Goal: Task Accomplishment & Management: Use online tool/utility

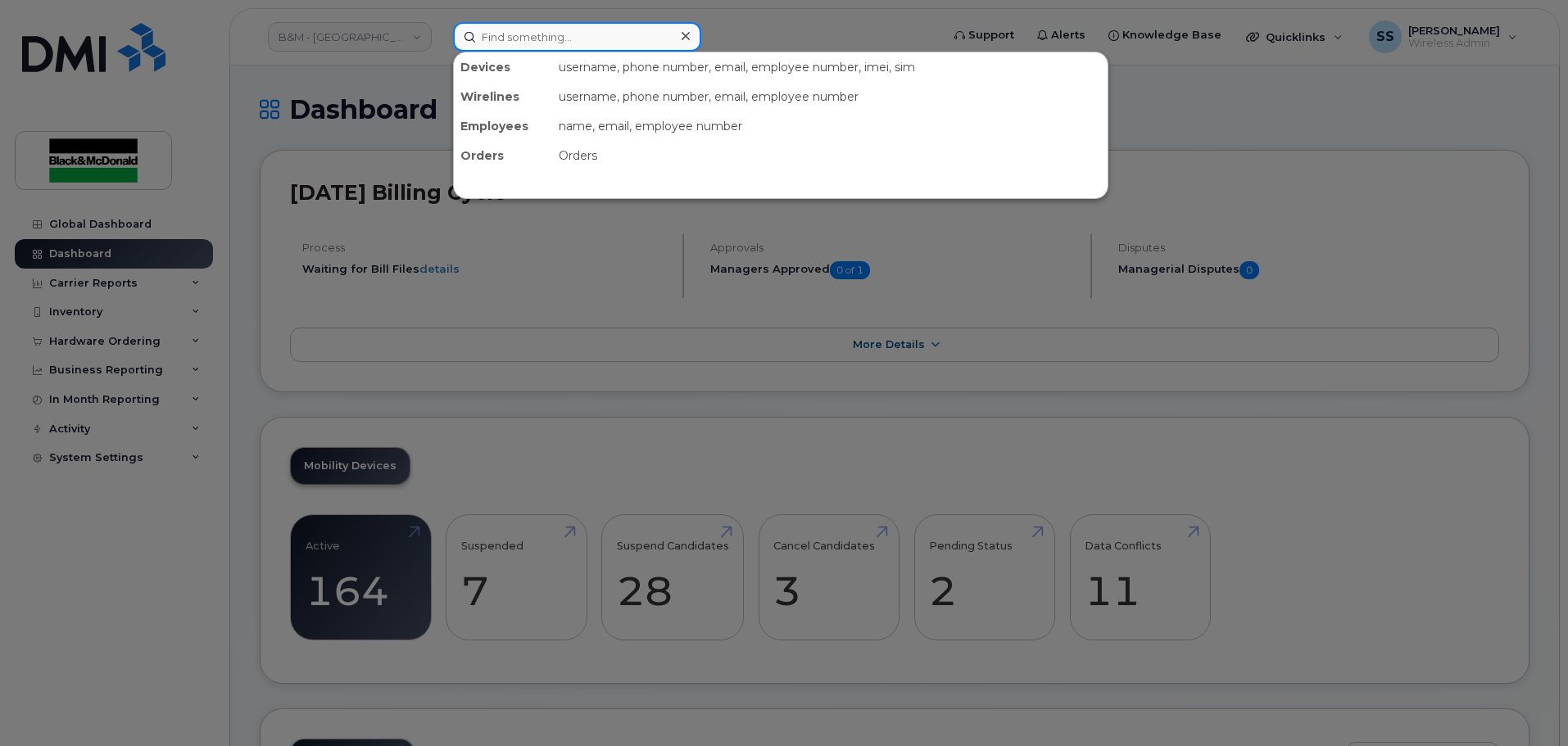
click at [625, 39] on input at bounding box center [576, 36] width 248 height 29
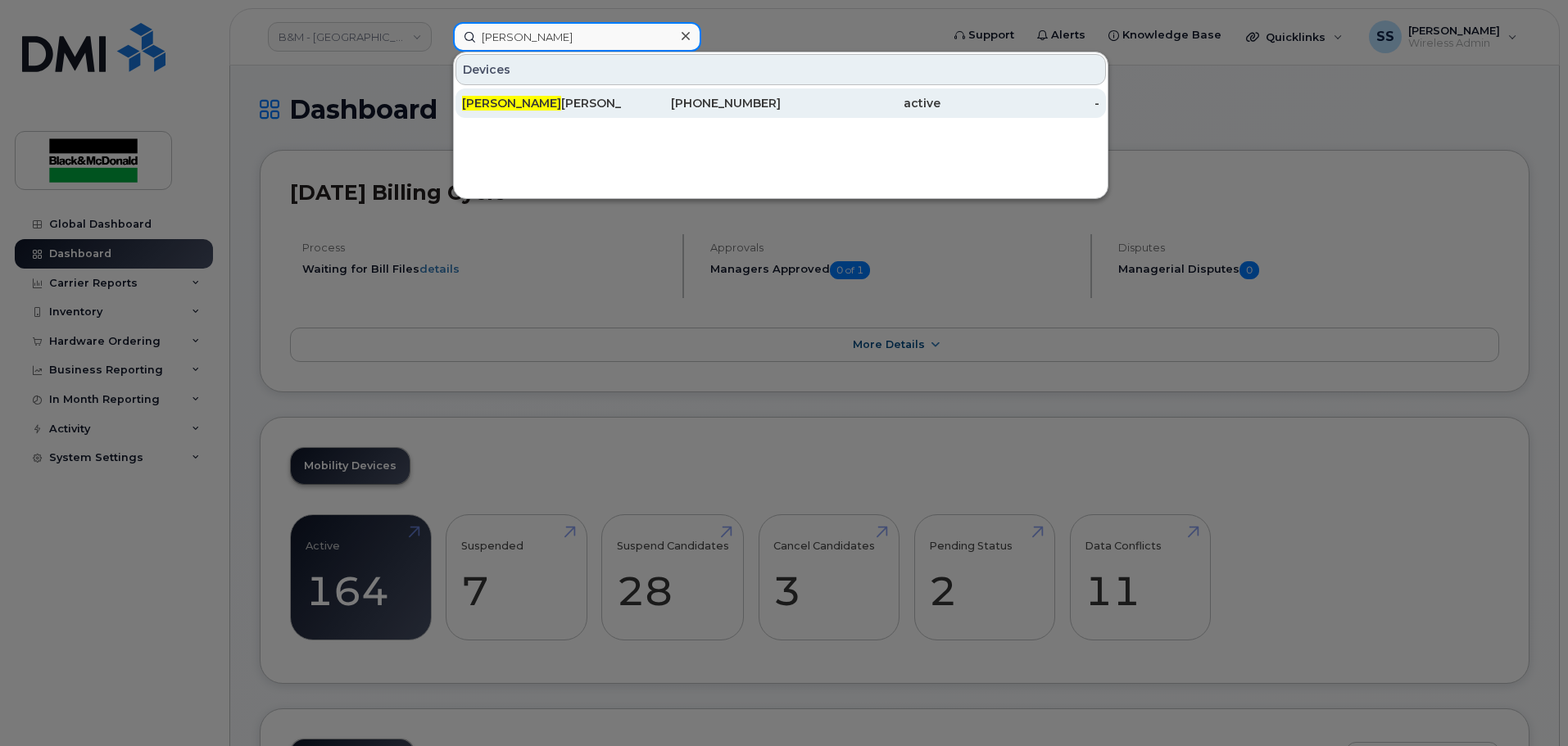
type input "[PERSON_NAME]"
click at [566, 99] on div "[PERSON_NAME]" at bounding box center [543, 103] width 160 height 16
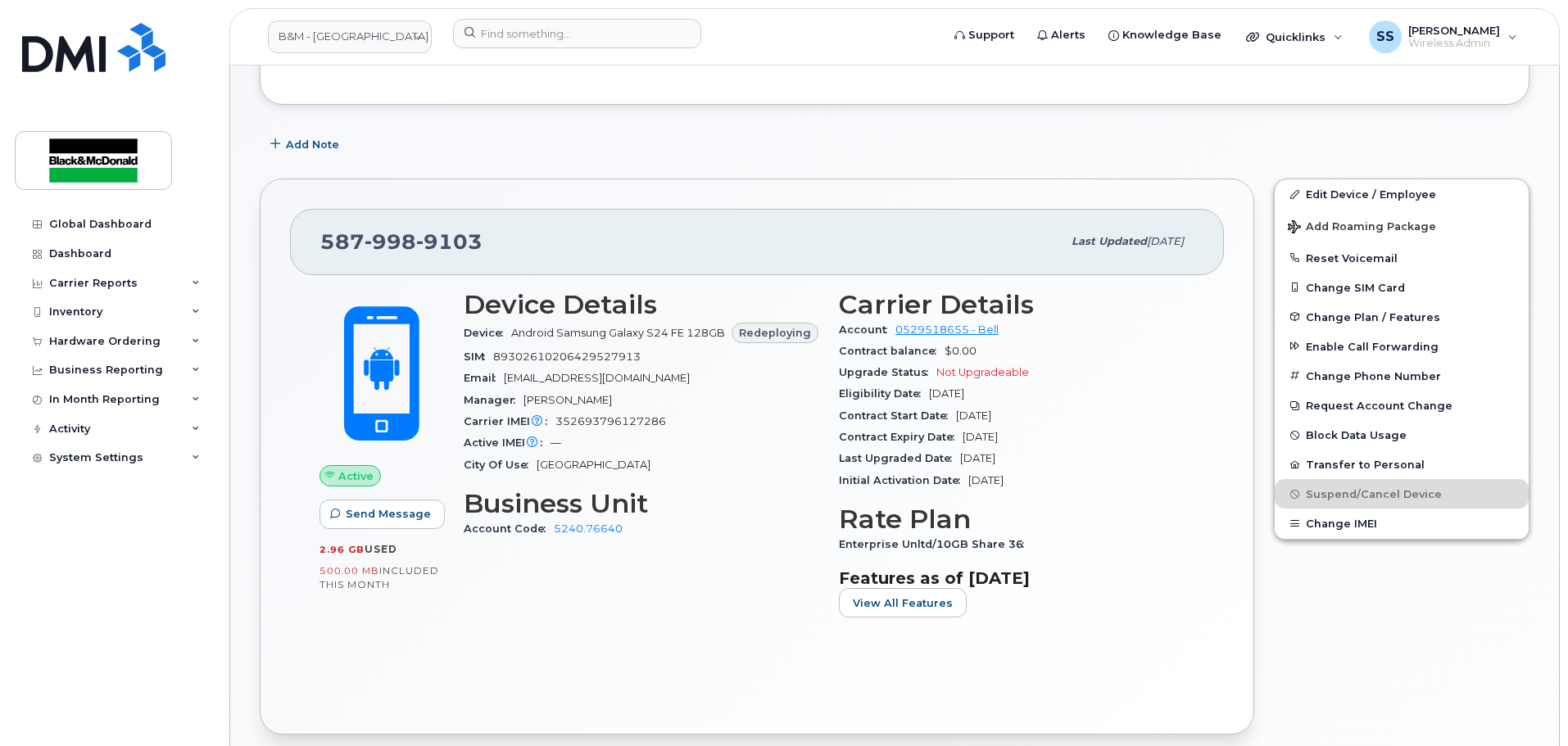
scroll to position [245, 0]
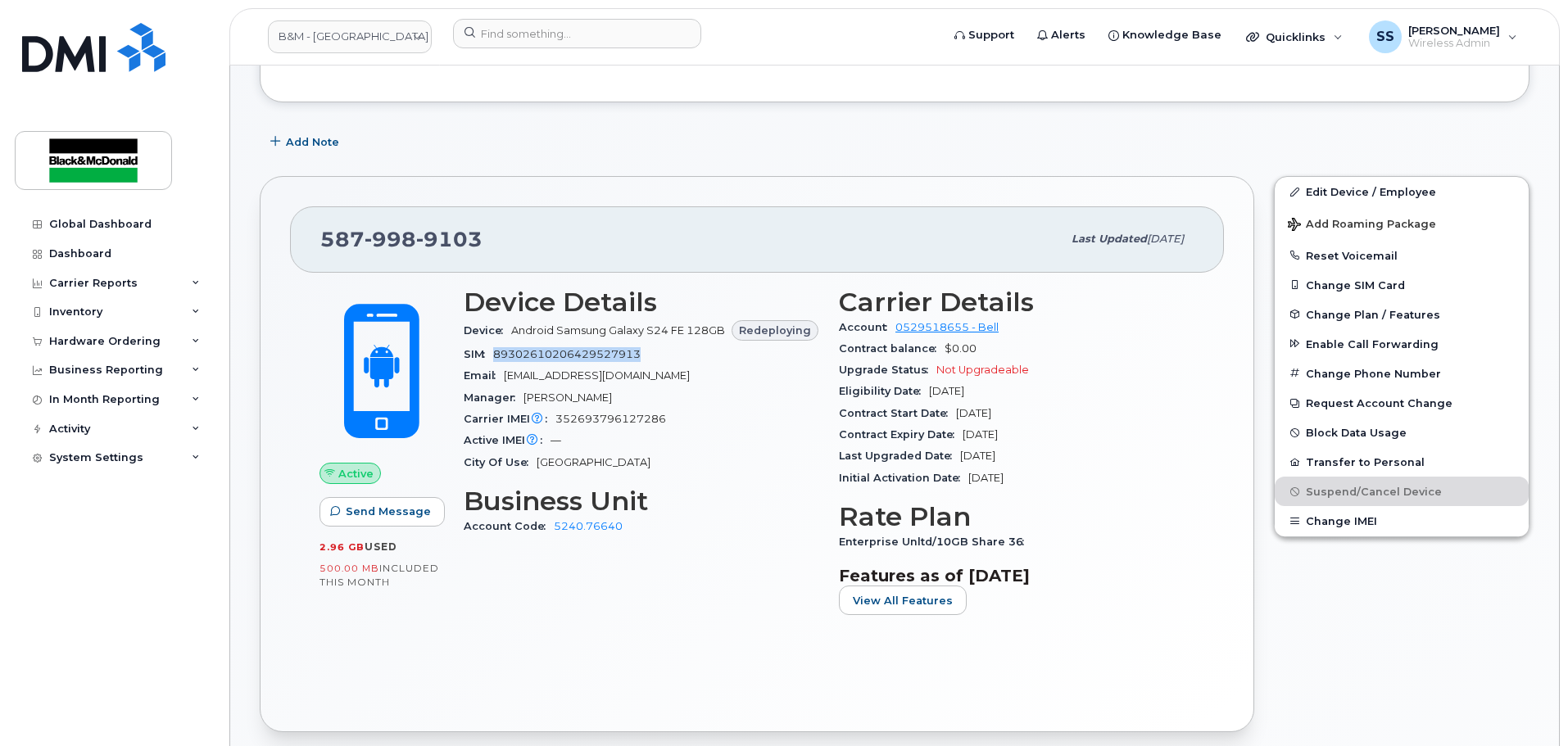
drag, startPoint x: 496, startPoint y: 350, endPoint x: 652, endPoint y: 348, distance: 156.0
click at [652, 348] on div "SIM 89302610206429527913" at bounding box center [641, 355] width 356 height 21
copy span "89302610206429527913"
click at [1322, 277] on button "Change SIM Card" at bounding box center [1402, 285] width 254 height 29
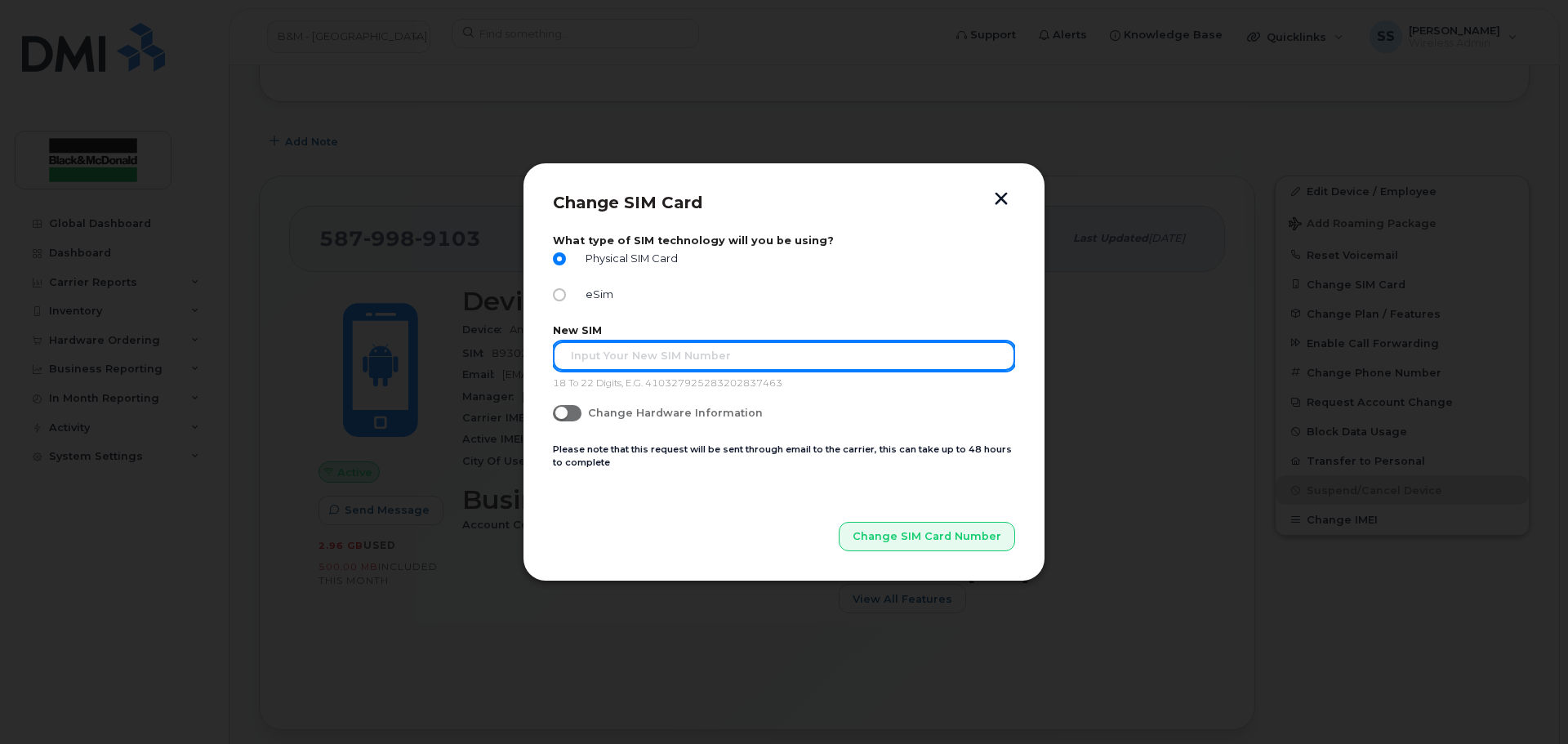
click at [629, 363] on input "text" at bounding box center [784, 356] width 462 height 29
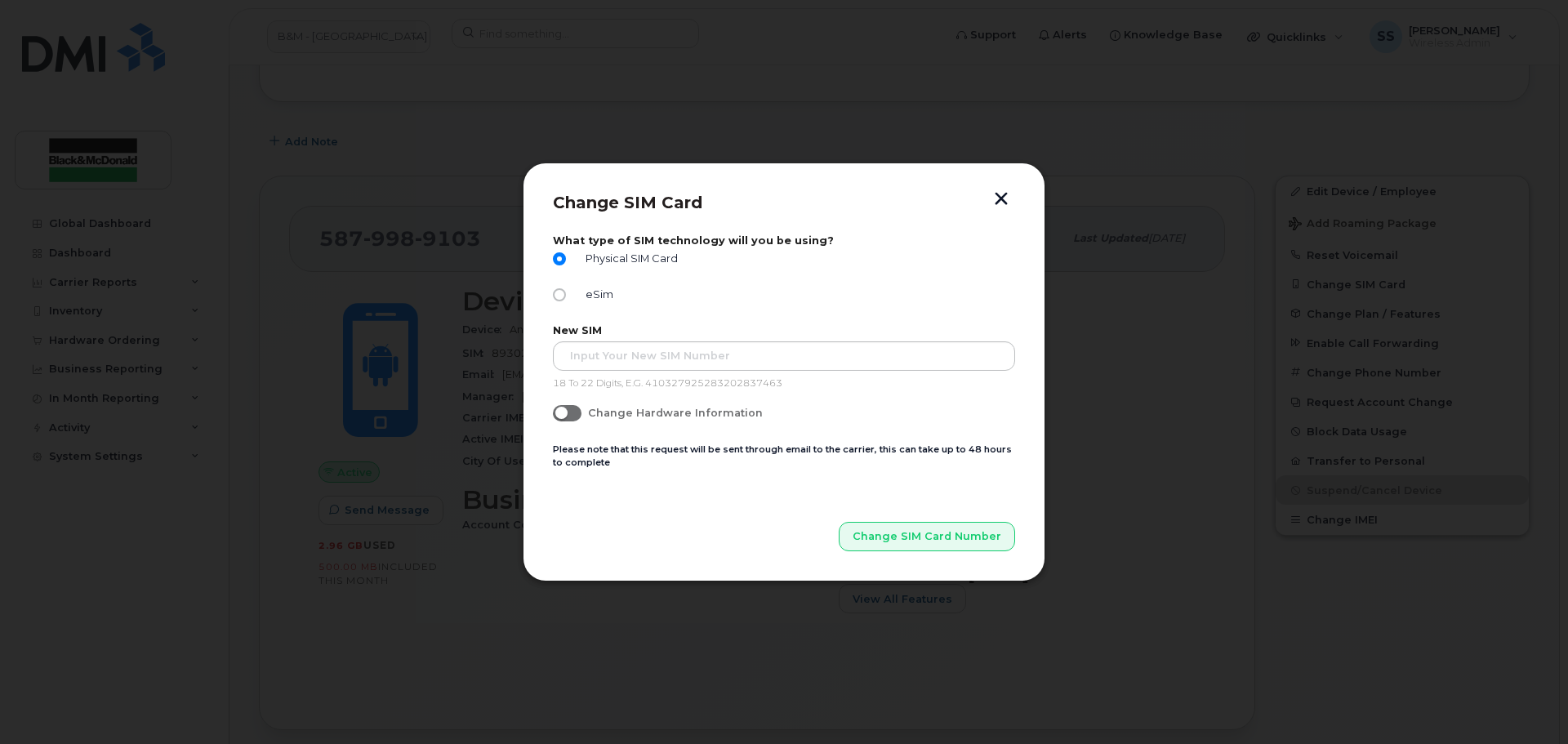
click at [1012, 200] on button "button" at bounding box center [1002, 200] width 25 height 17
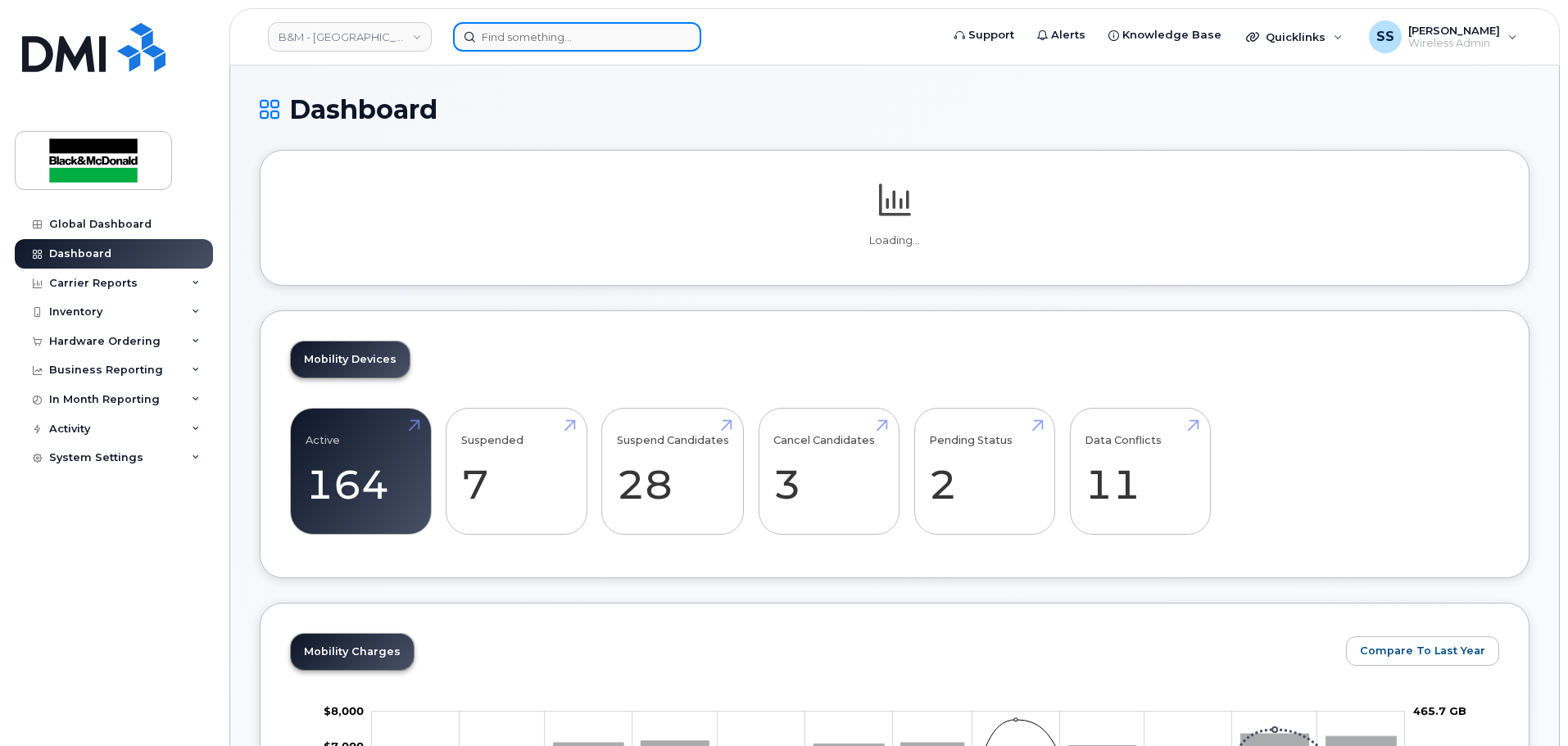
click at [493, 44] on input at bounding box center [576, 36] width 248 height 29
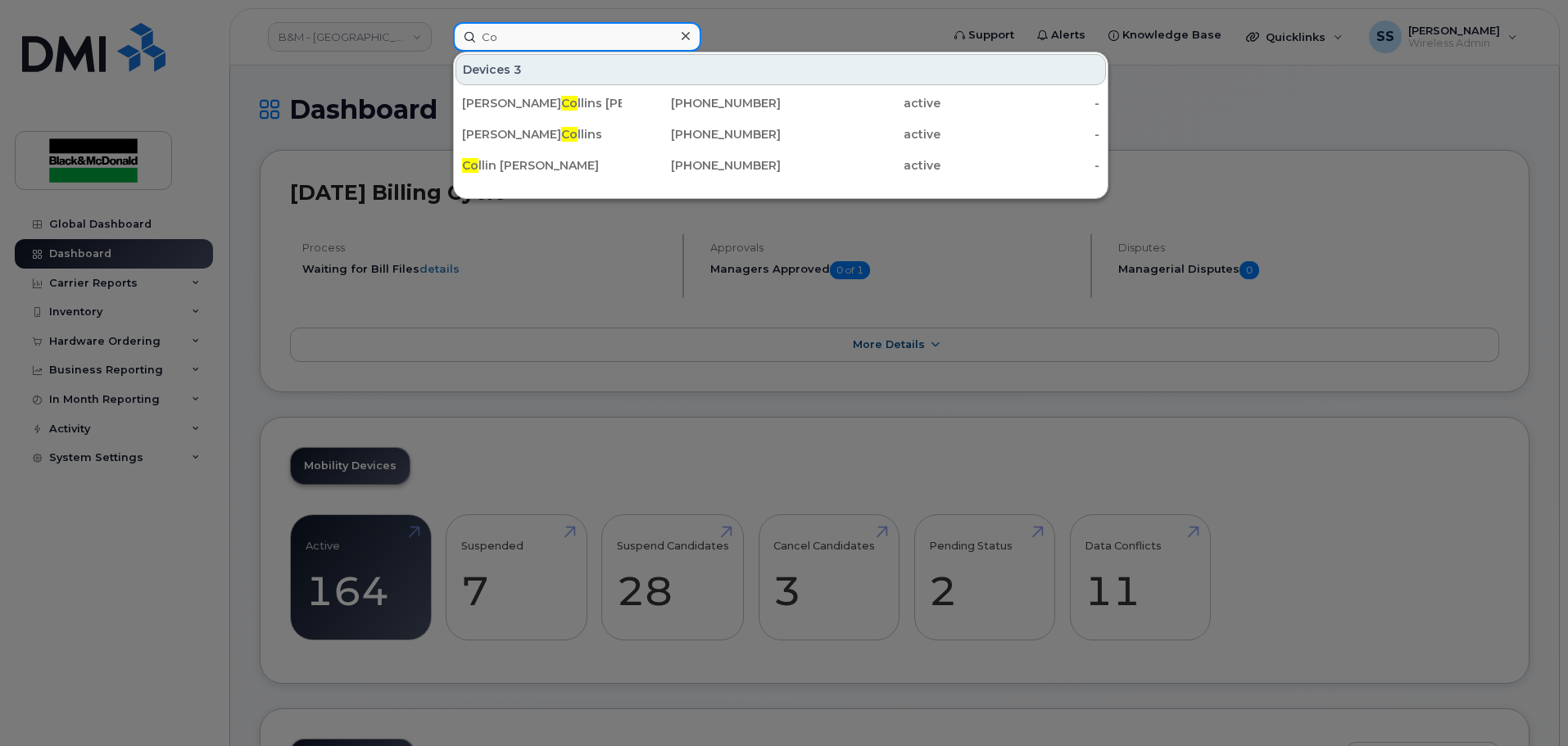
type input "C"
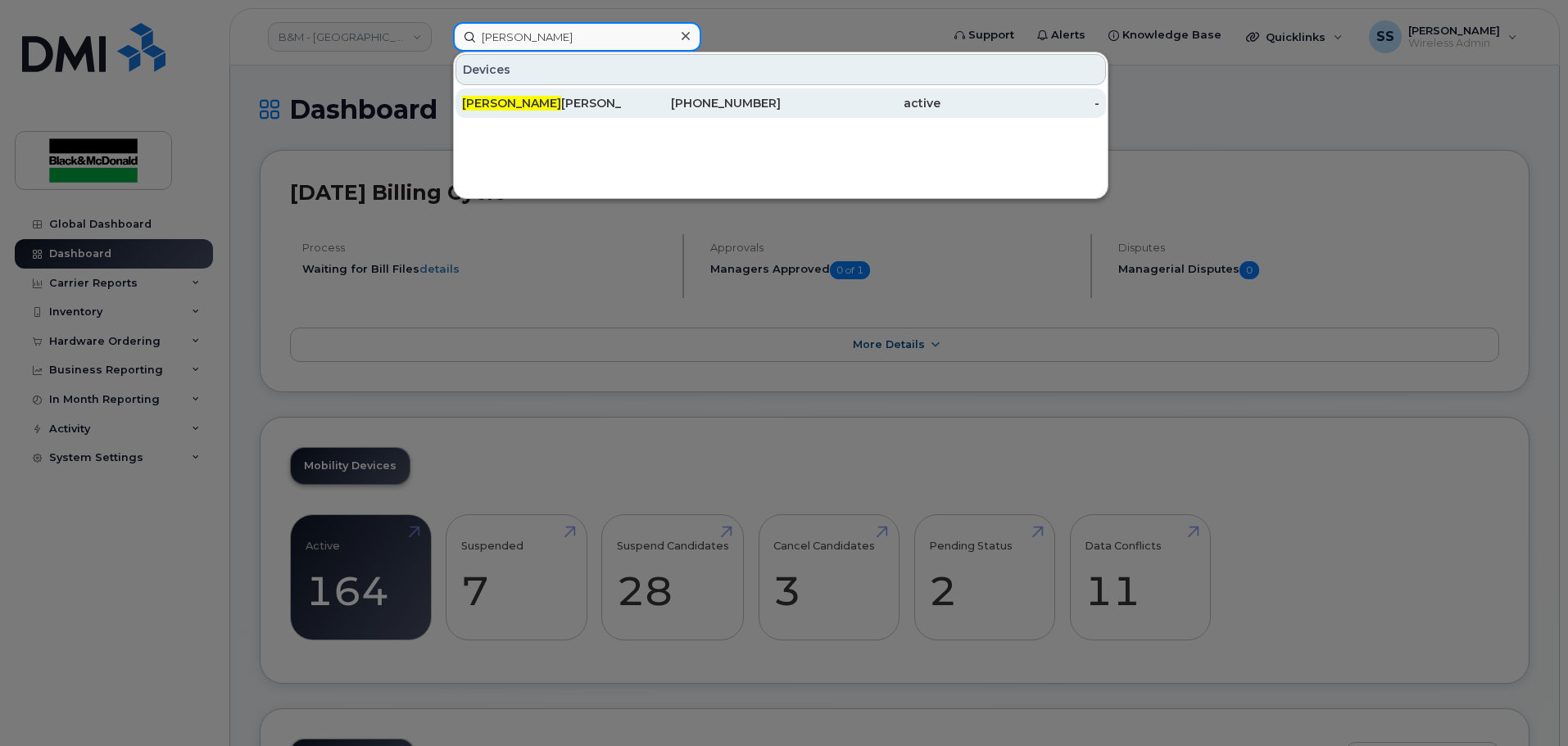
type input "Arnold"
click at [545, 102] on div "Arnold Simmons" at bounding box center [543, 103] width 160 height 16
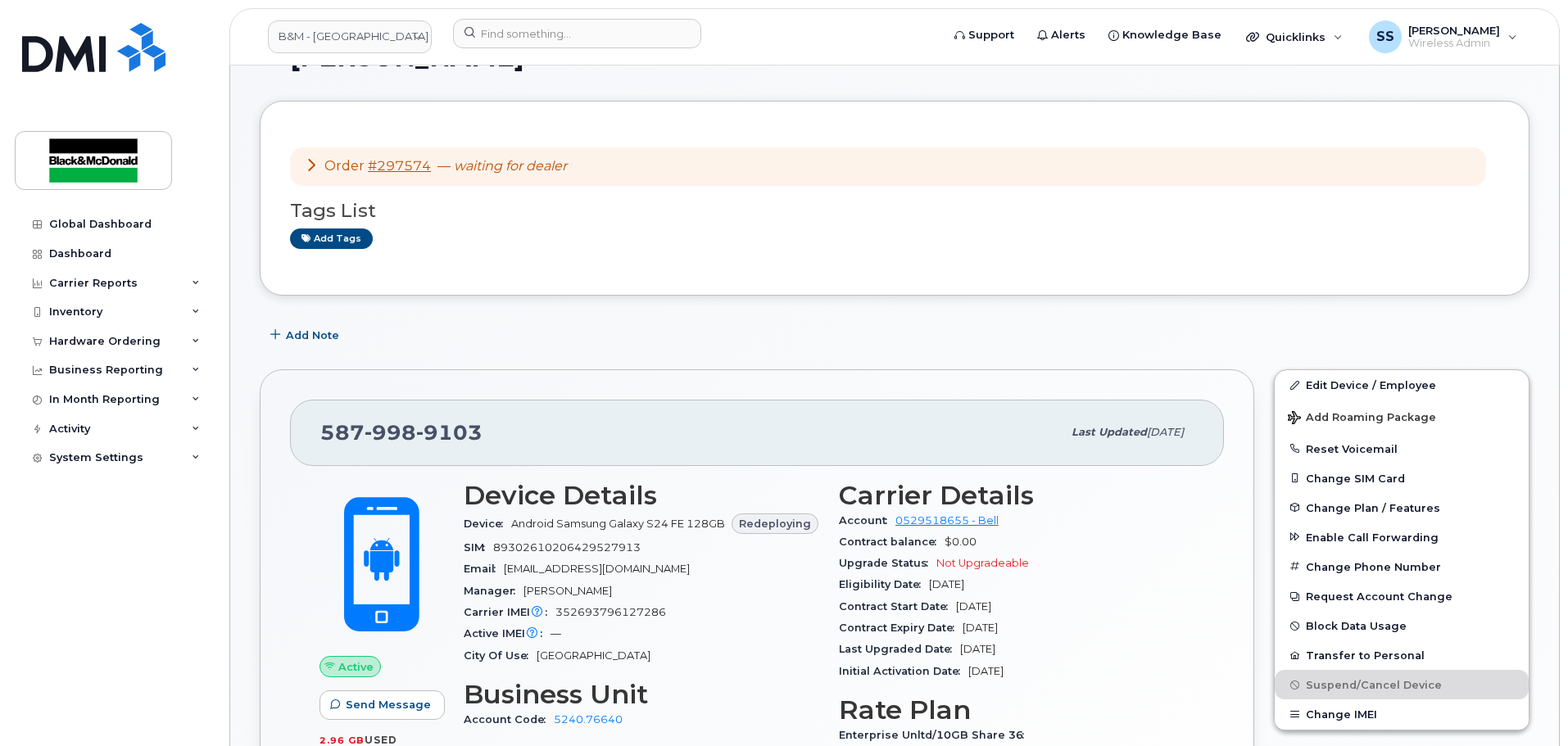
scroll to position [82, 0]
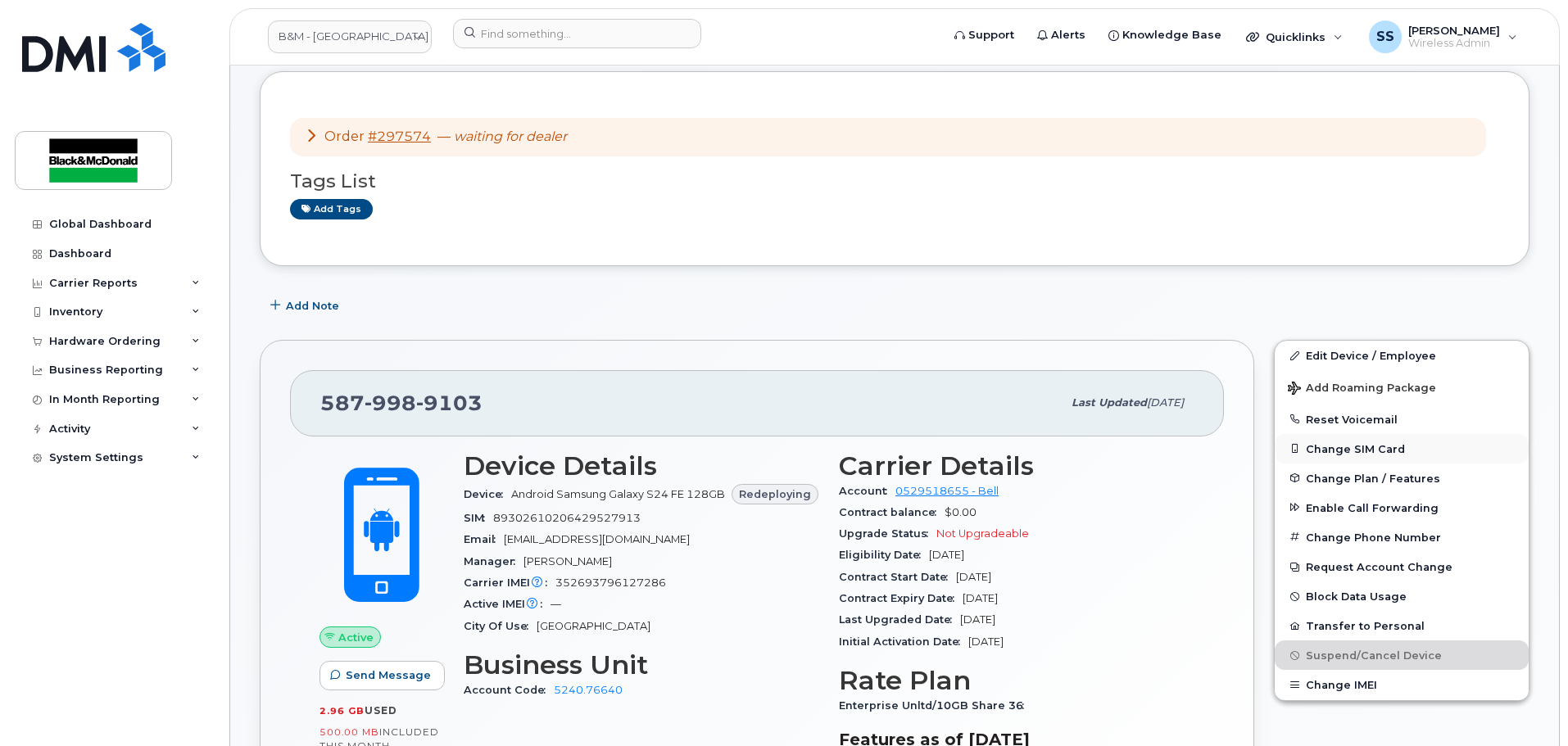
click at [1356, 444] on button "Change SIM Card" at bounding box center [1402, 448] width 254 height 29
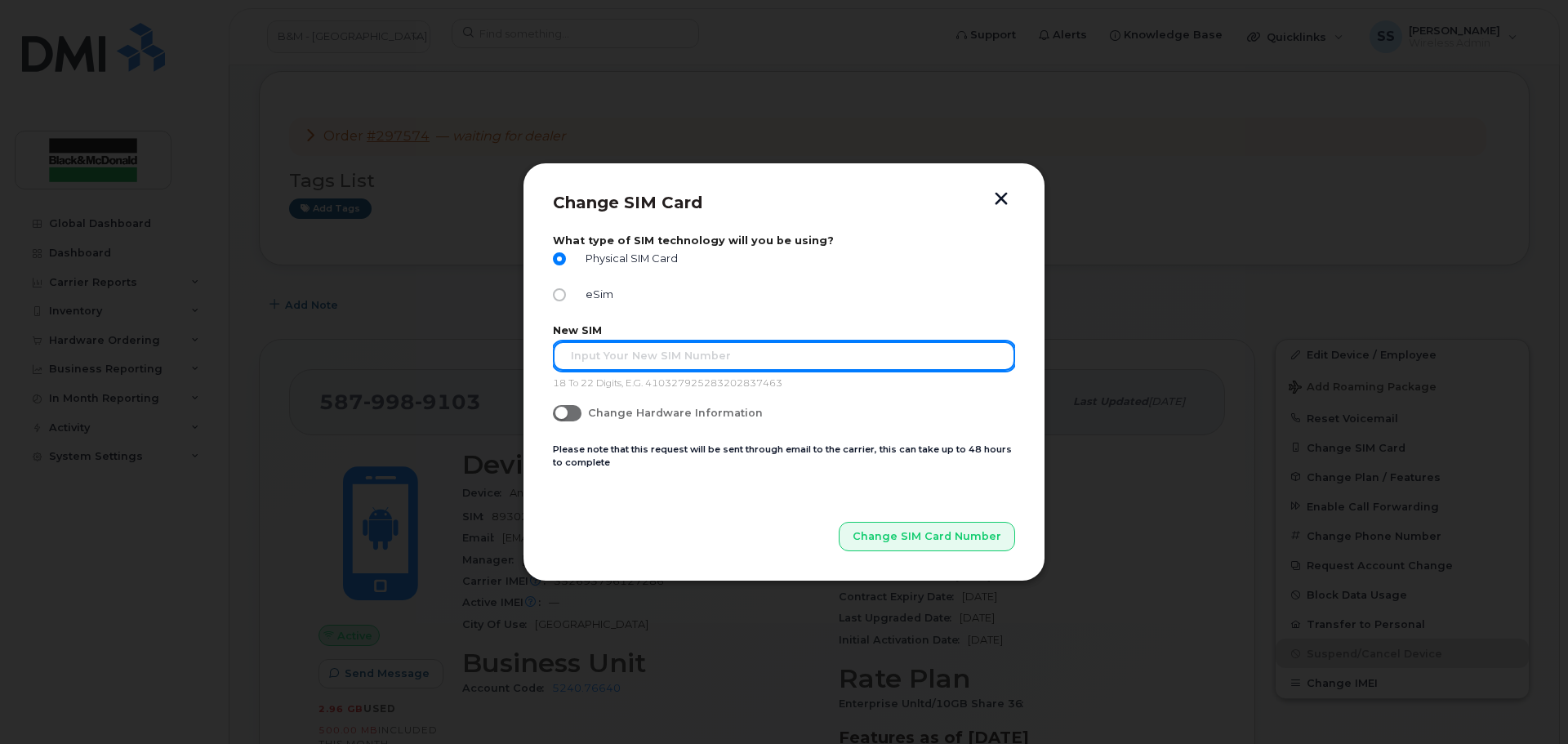
click at [771, 351] on input "text" at bounding box center [784, 356] width 462 height 29
paste input "352693796127286"
type input "352693796127286"
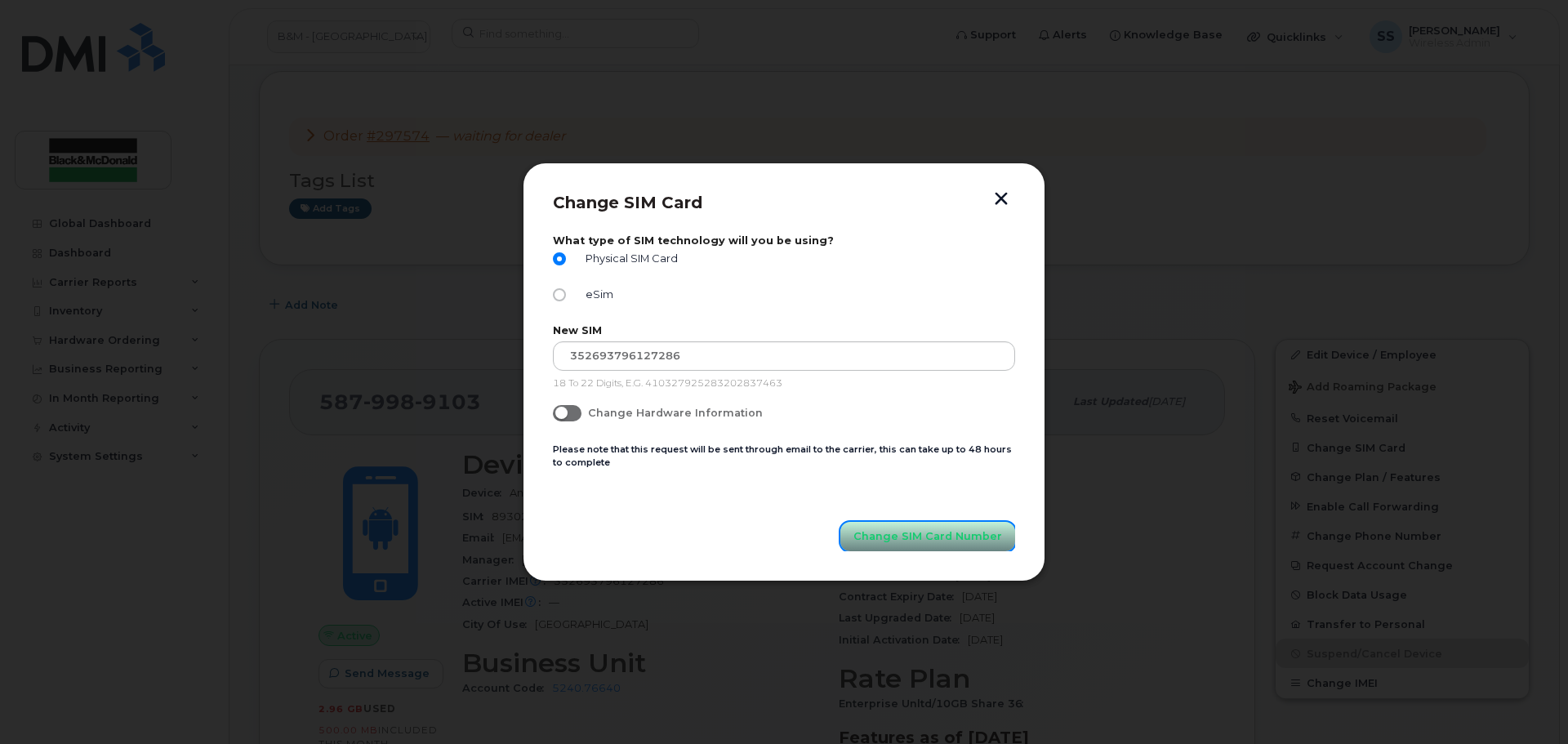
click at [948, 544] on span "Change SIM Card Number" at bounding box center [928, 536] width 149 height 16
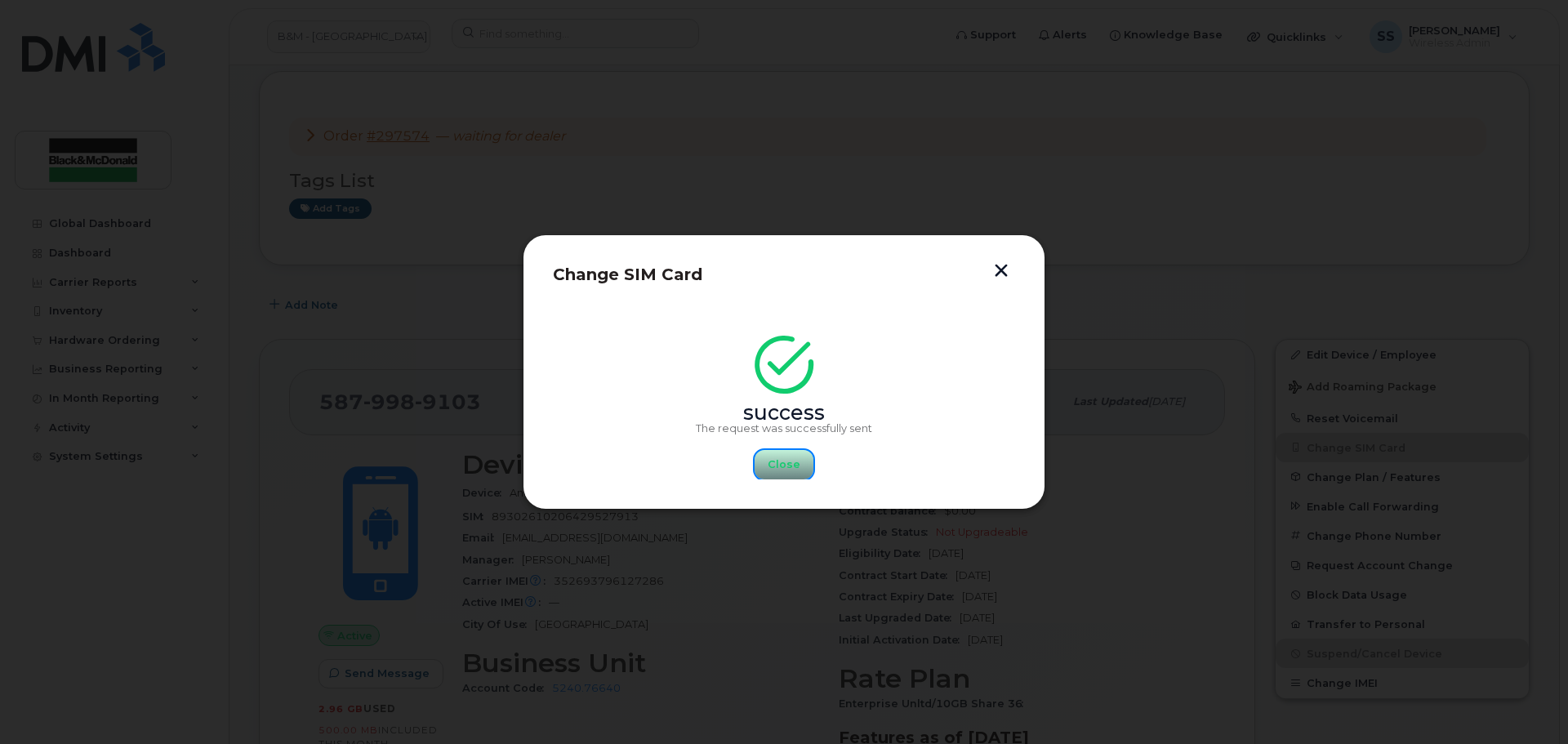
click at [806, 472] on button "Close" at bounding box center [784, 465] width 59 height 29
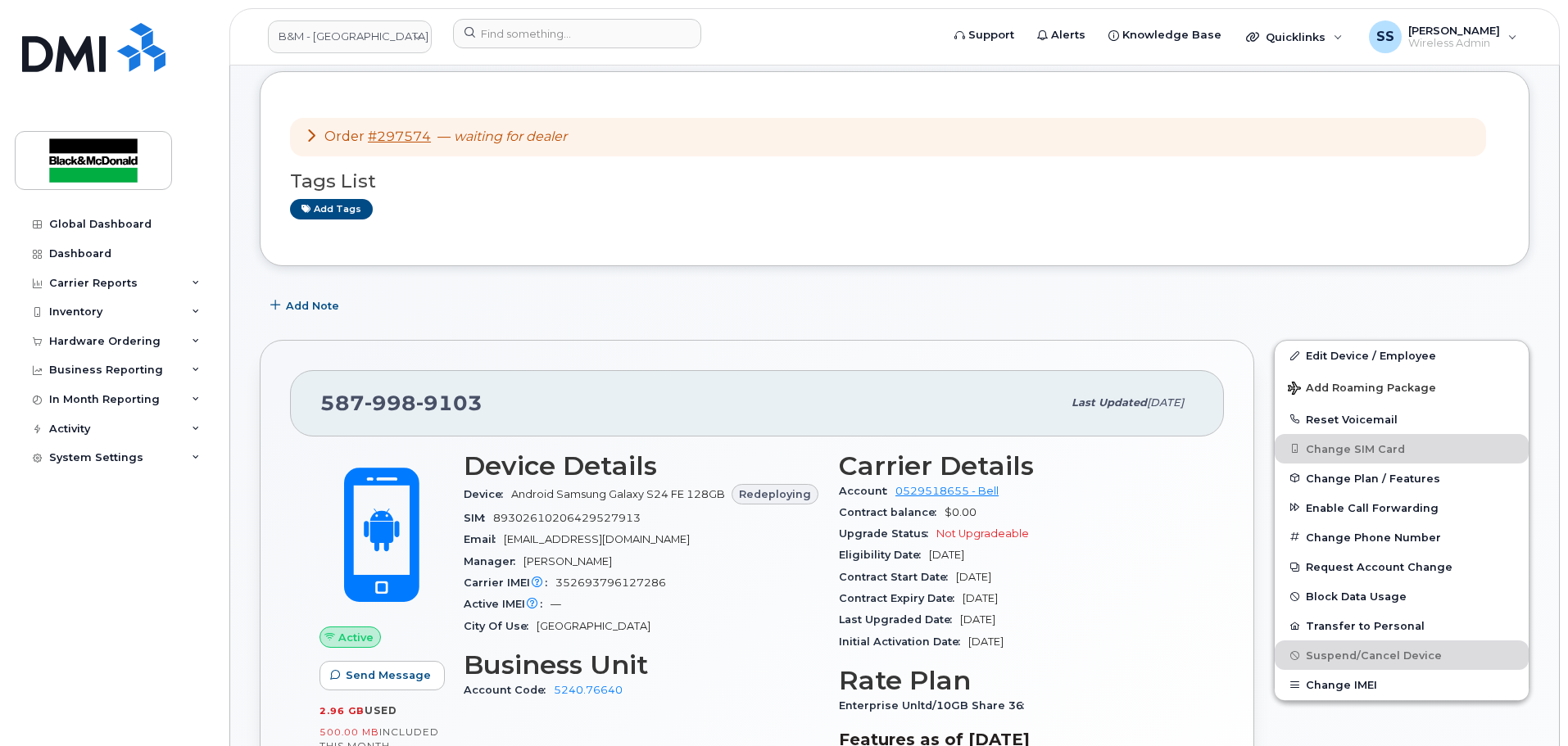
click at [314, 140] on icon at bounding box center [311, 135] width 13 height 13
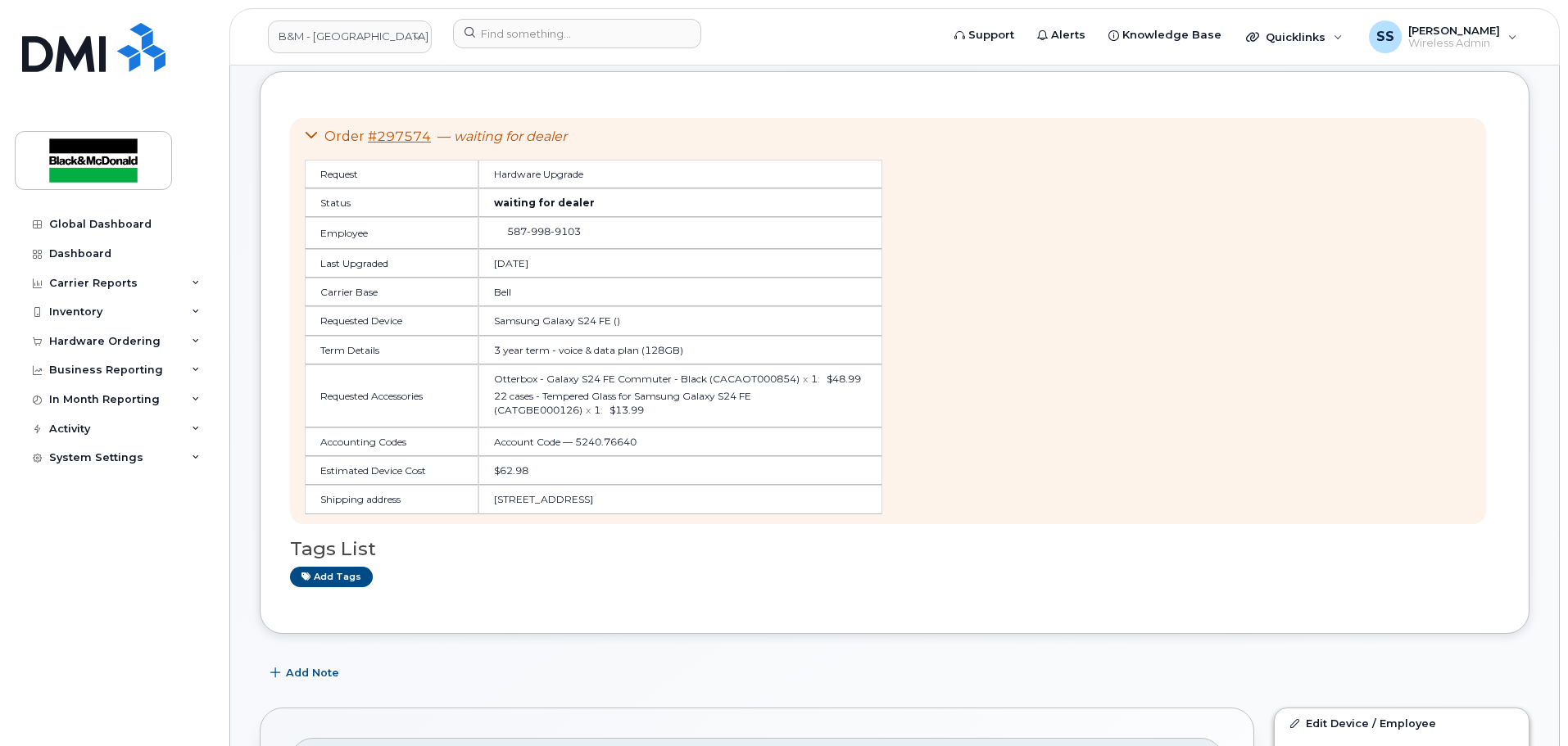
click at [311, 140] on icon at bounding box center [311, 135] width 13 height 13
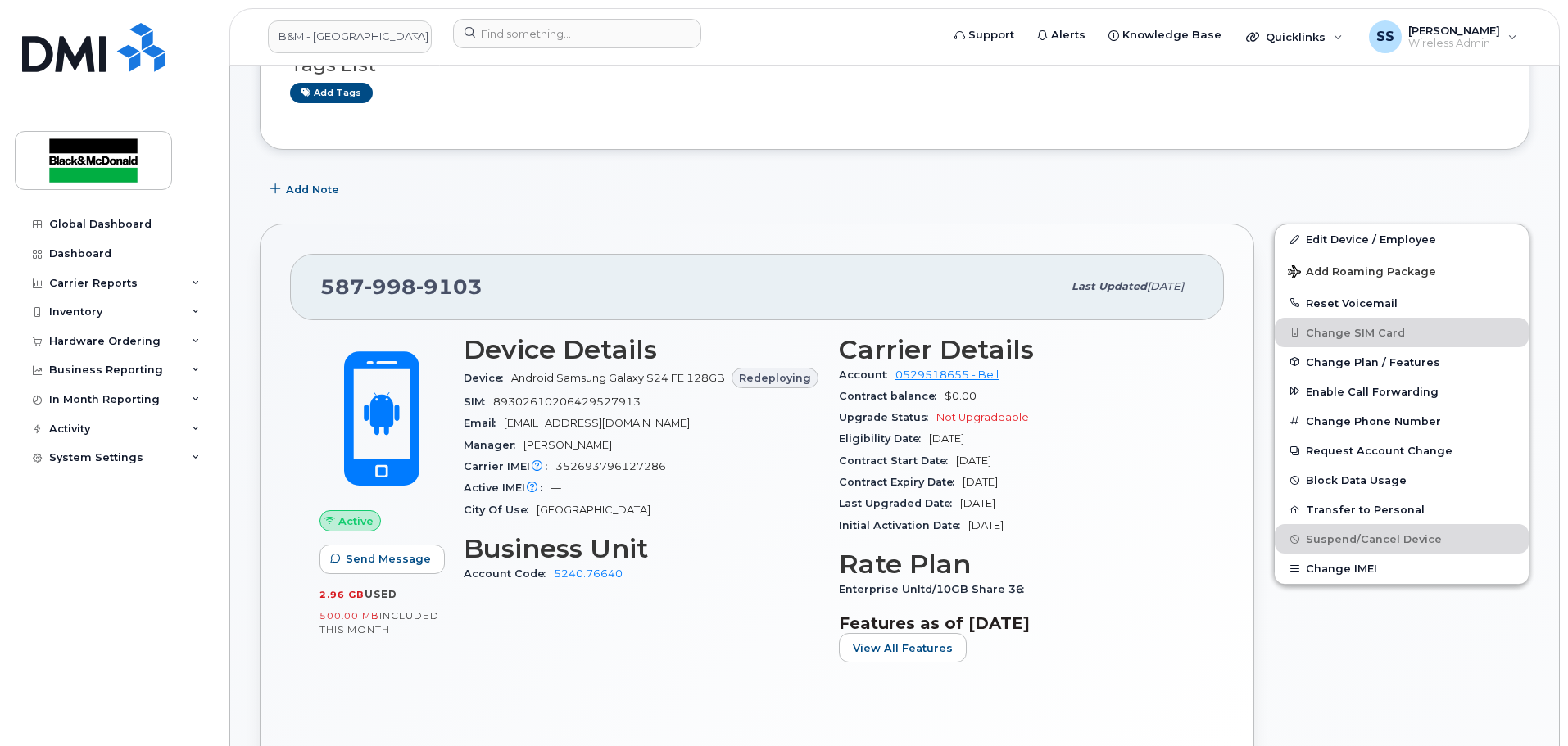
scroll to position [327, 0]
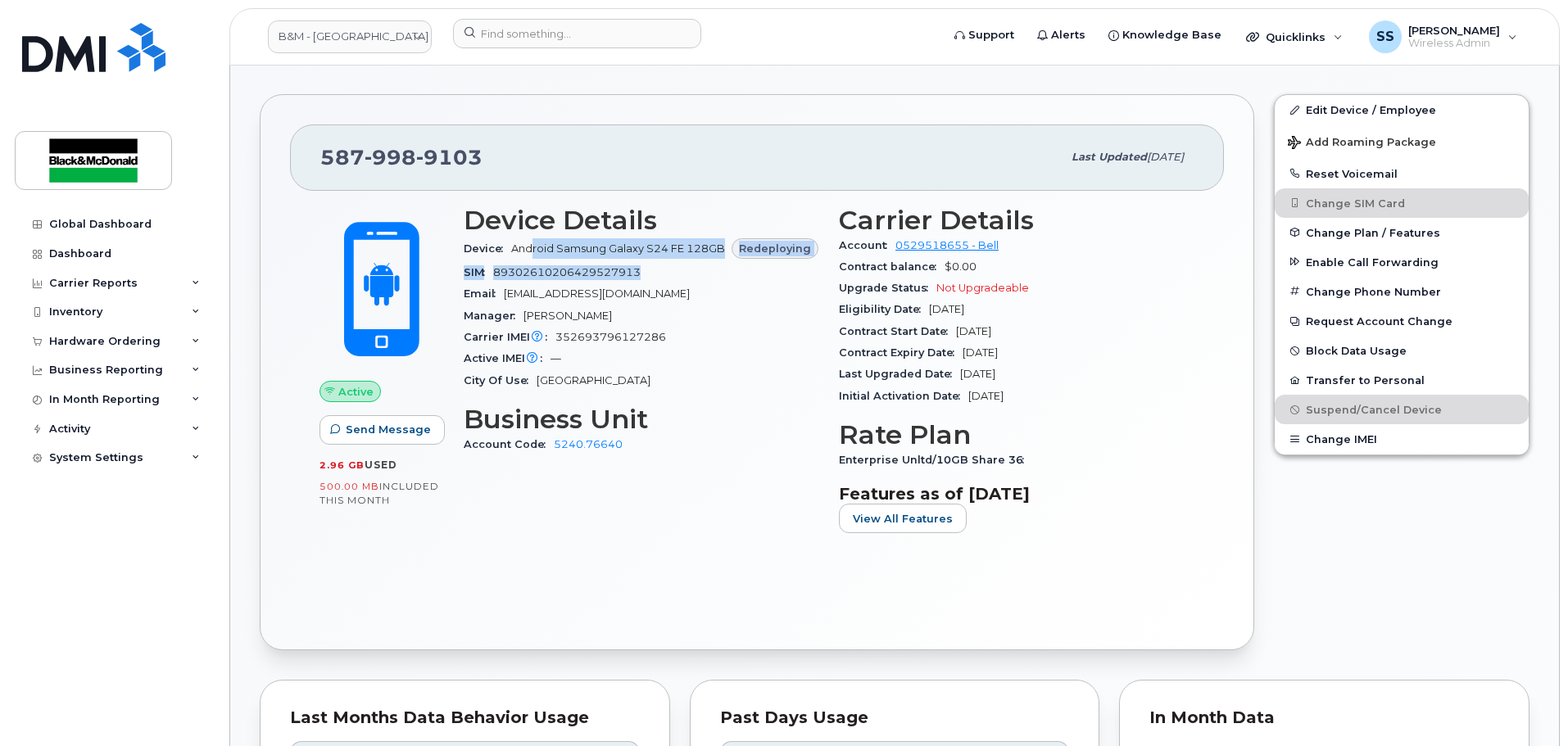
drag, startPoint x: 637, startPoint y: 269, endPoint x: 535, endPoint y: 245, distance: 104.8
click at [535, 245] on section "Device Details Device Android Samsung Galaxy S24 FE 128GB Redeploying SIM 89302…" at bounding box center [641, 298] width 356 height 186
click at [756, 350] on div "Active IMEI Active IMEI is refreshed daily with a delay of up to 48 hours follo…" at bounding box center [641, 358] width 356 height 21
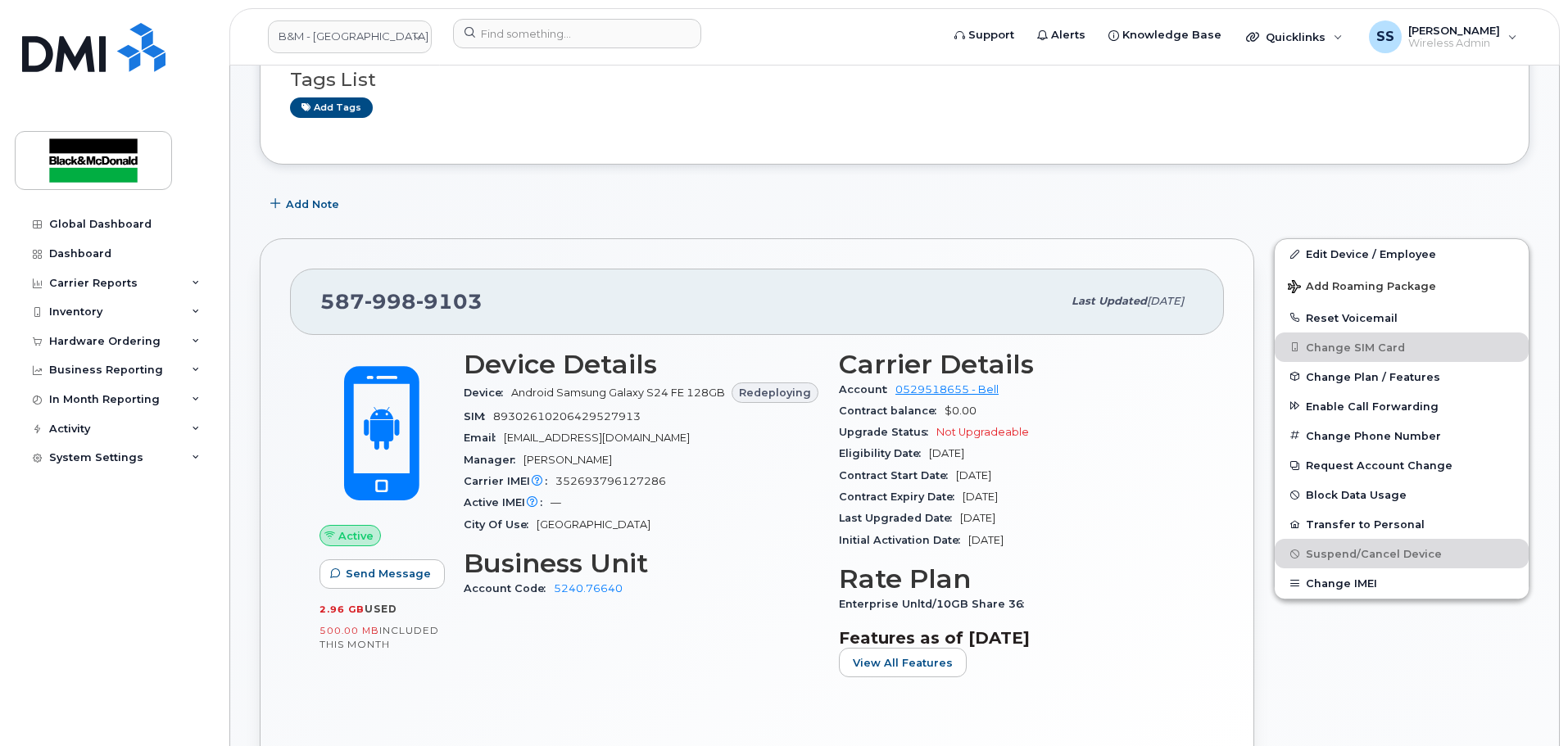
scroll to position [0, 0]
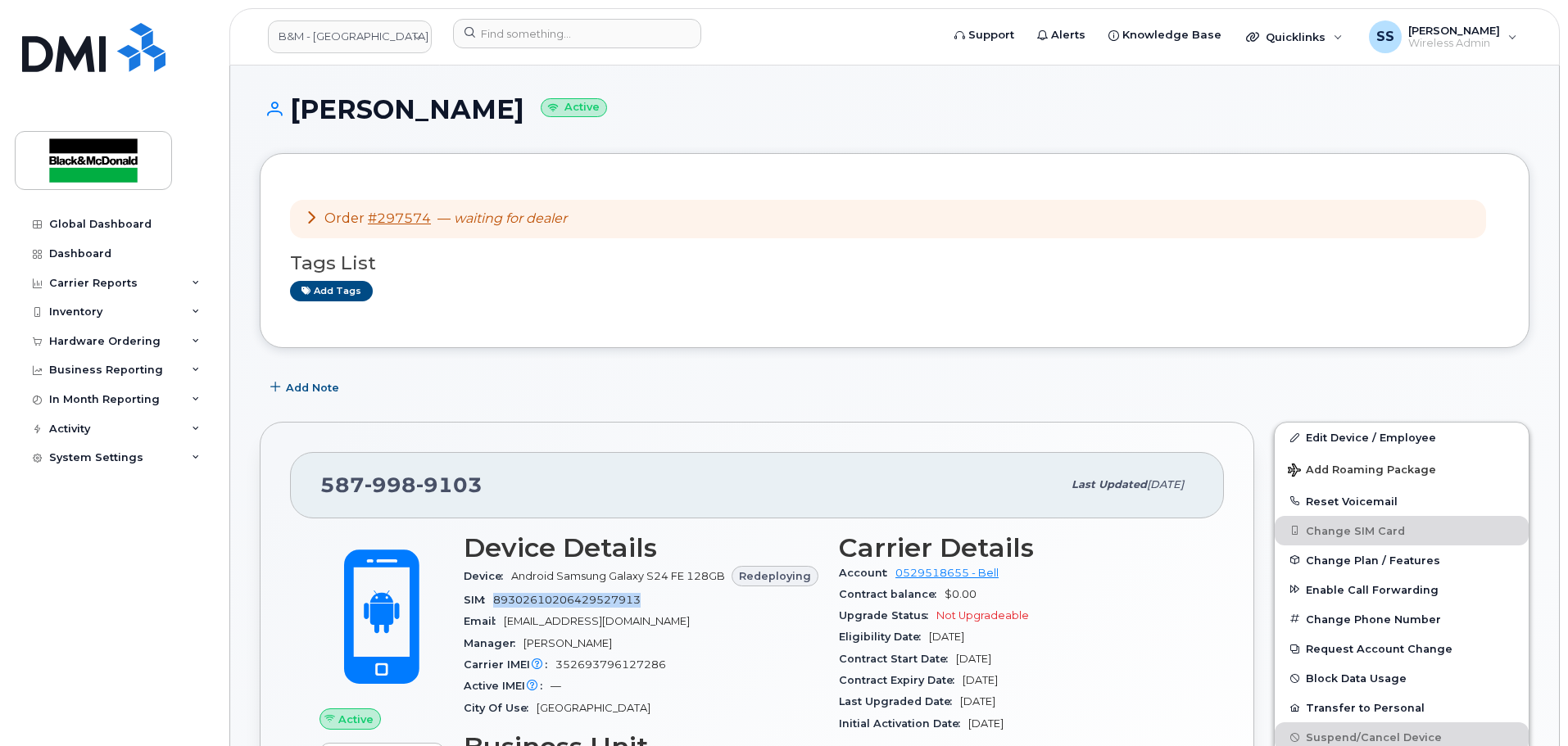
drag, startPoint x: 649, startPoint y: 598, endPoint x: 497, endPoint y: 610, distance: 152.5
click at [497, 610] on div "SIM 89302610206429527913" at bounding box center [641, 600] width 356 height 21
copy span "89302610206429527913"
